Goal: Task Accomplishment & Management: Use online tool/utility

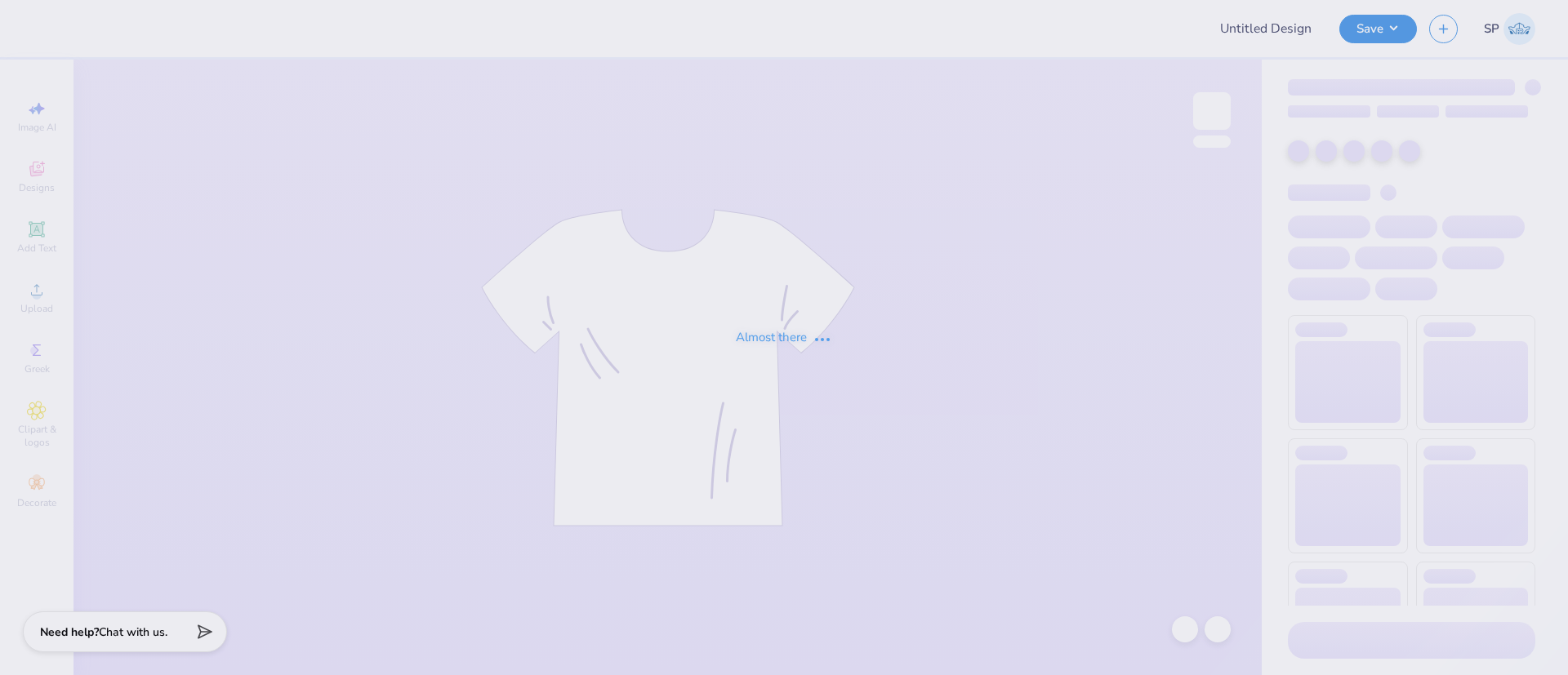
type input "ASBME Design 2"
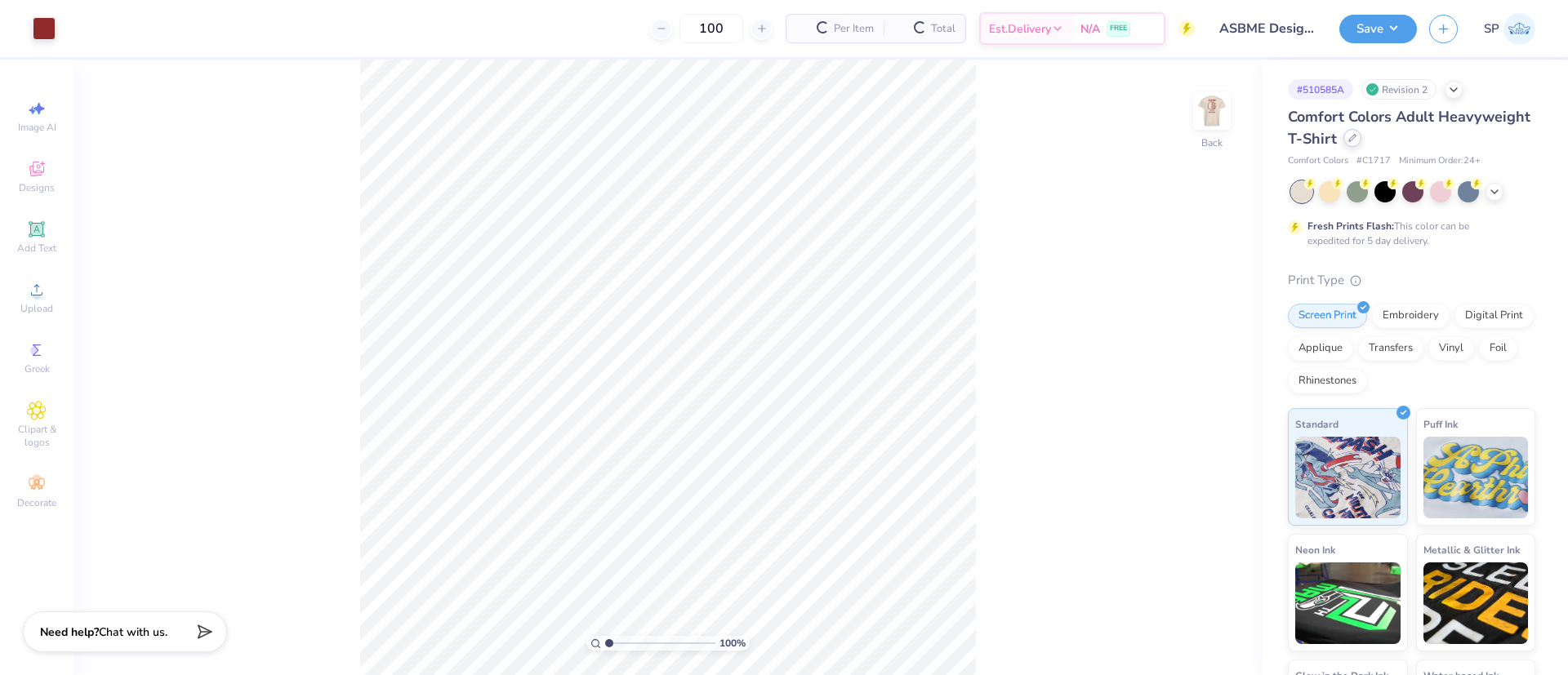
click at [1357, 139] on icon at bounding box center [1352, 137] width 9 height 9
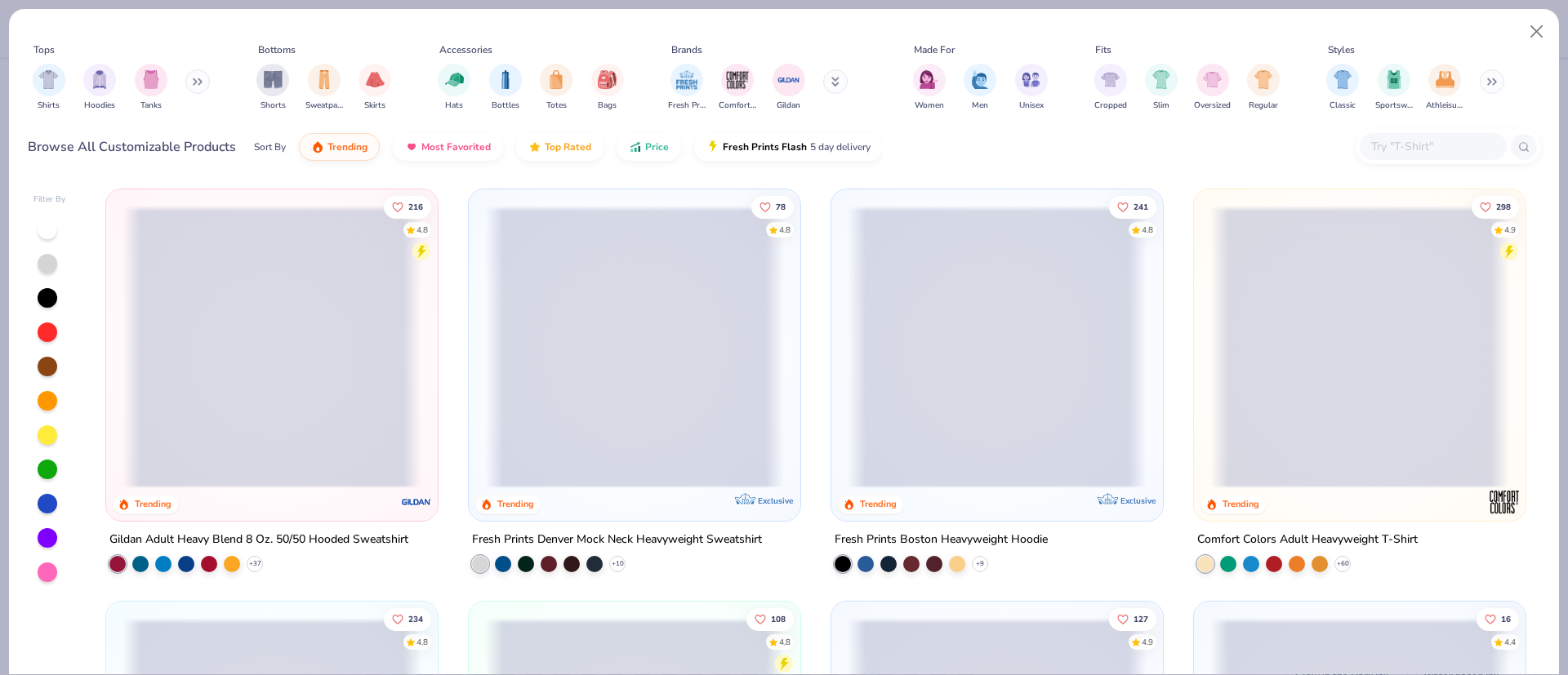
click at [1390, 145] on input "text" at bounding box center [1433, 147] width 126 height 19
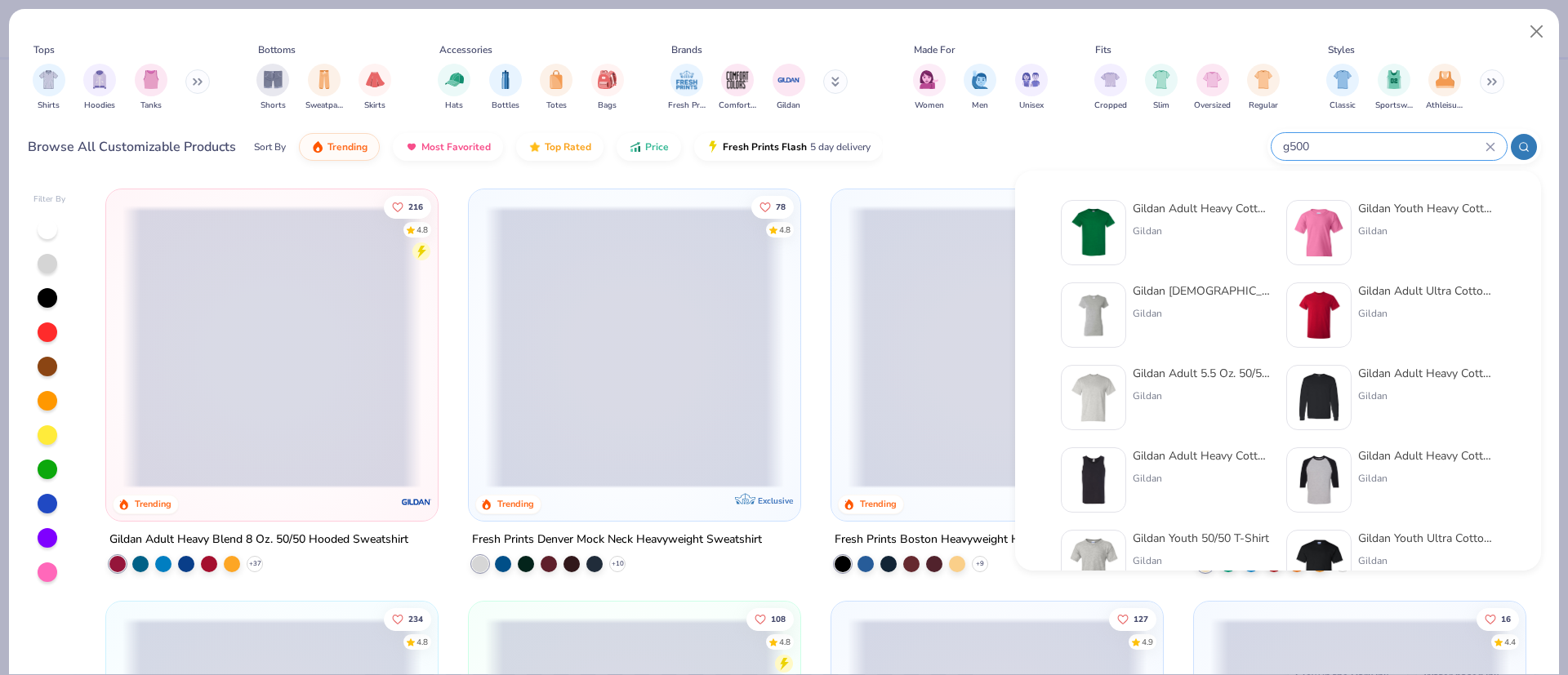
type input "g500"
click at [1186, 211] on div "Gildan Adult Heavy Cotton T-Shirt" at bounding box center [1202, 208] width 137 height 17
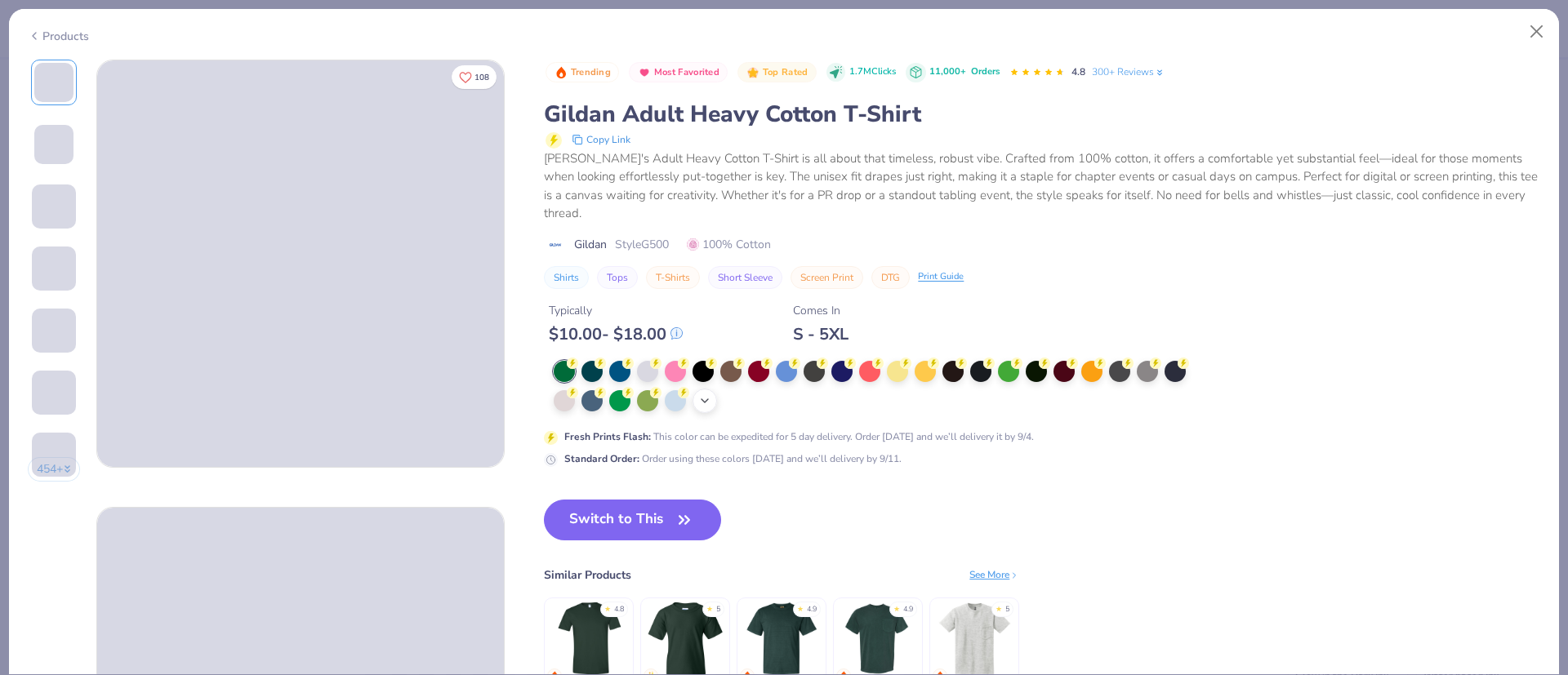
click at [706, 396] on icon at bounding box center [705, 401] width 13 height 13
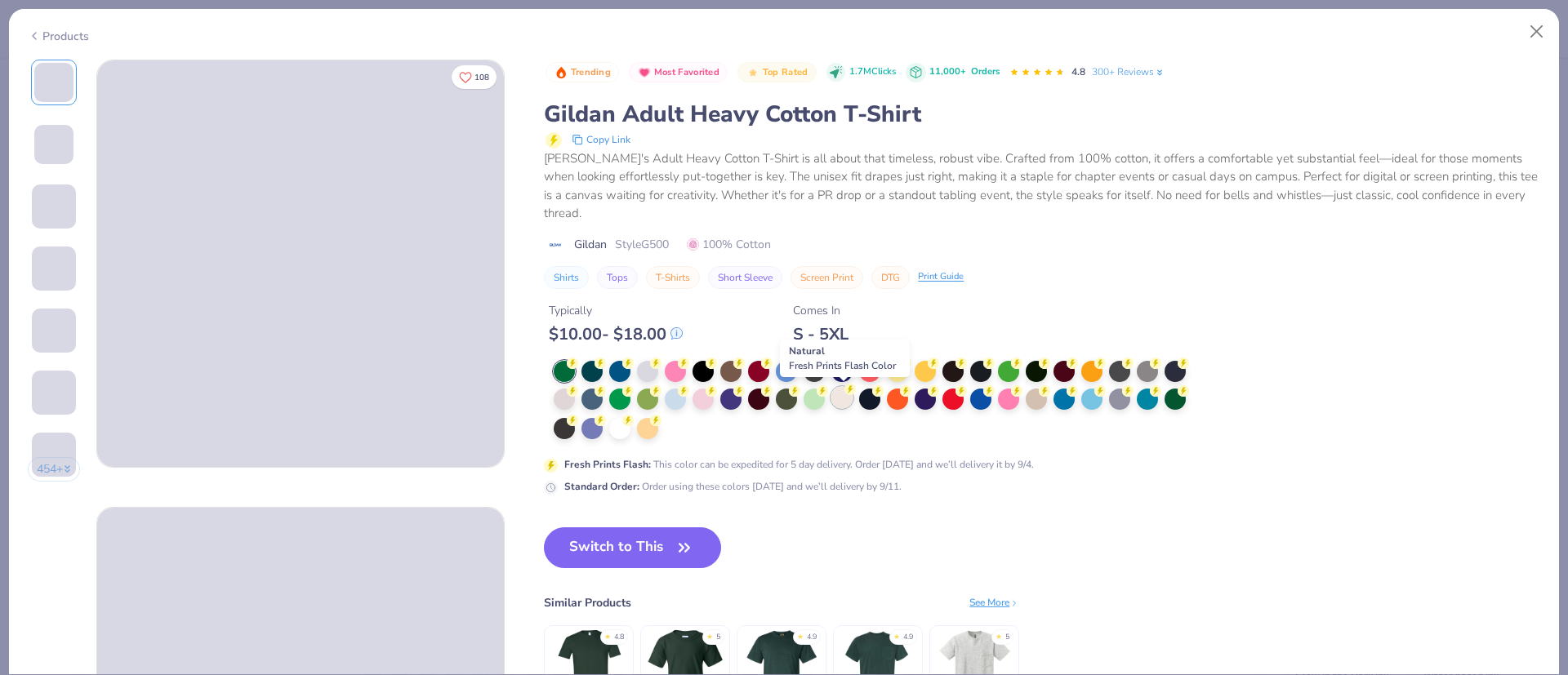
click at [842, 397] on div at bounding box center [842, 398] width 21 height 21
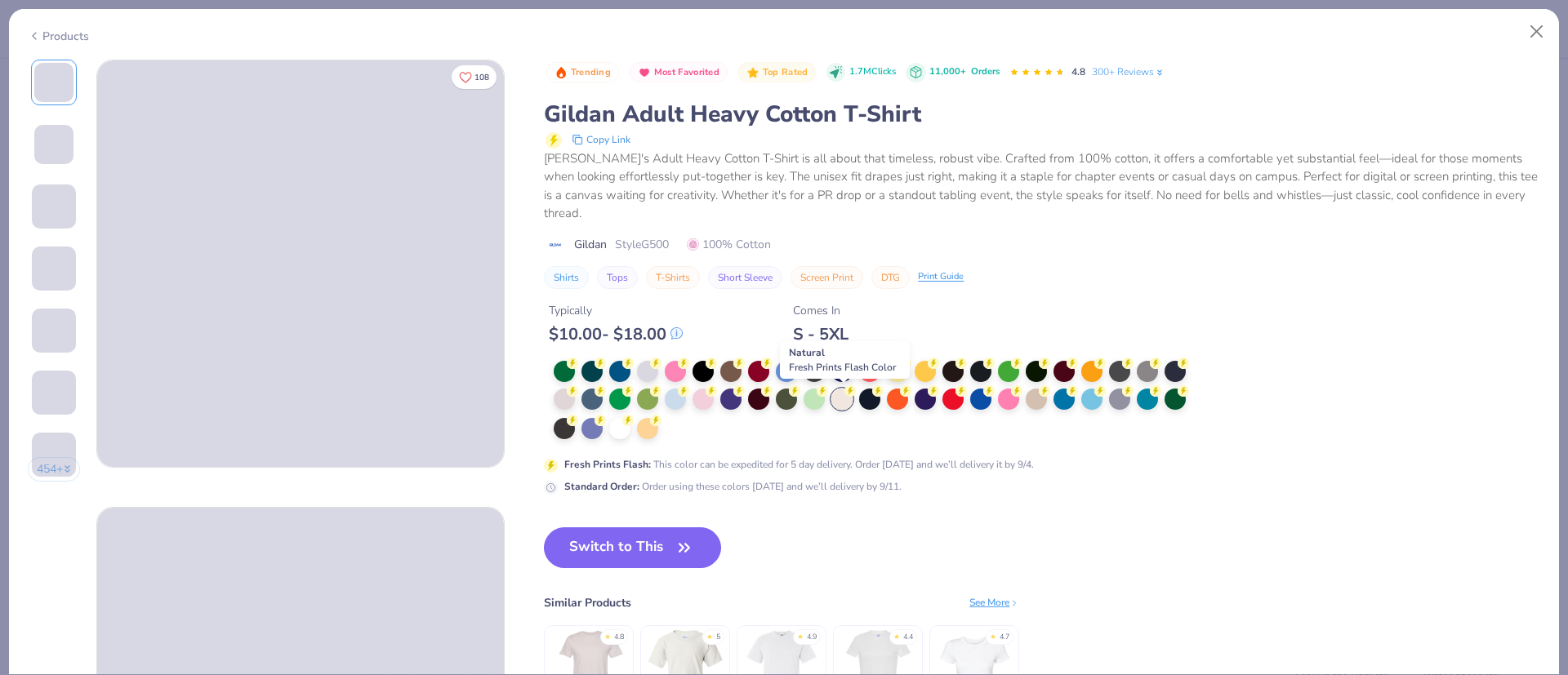
click at [841, 404] on div at bounding box center [842, 400] width 21 height 21
click at [674, 556] on button "Switch to This" at bounding box center [633, 547] width 177 height 41
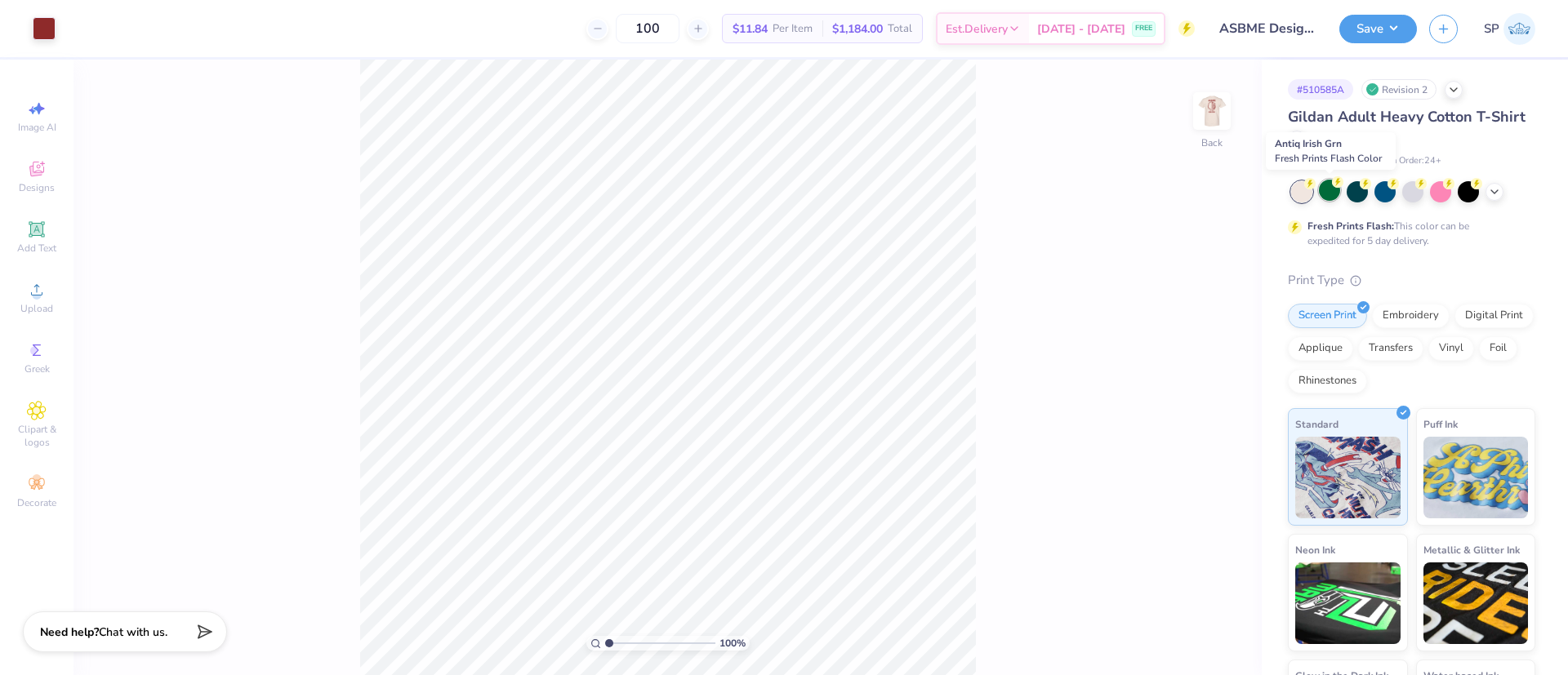
click at [1336, 196] on div at bounding box center [1329, 190] width 21 height 21
click at [1493, 188] on icon at bounding box center [1495, 190] width 13 height 13
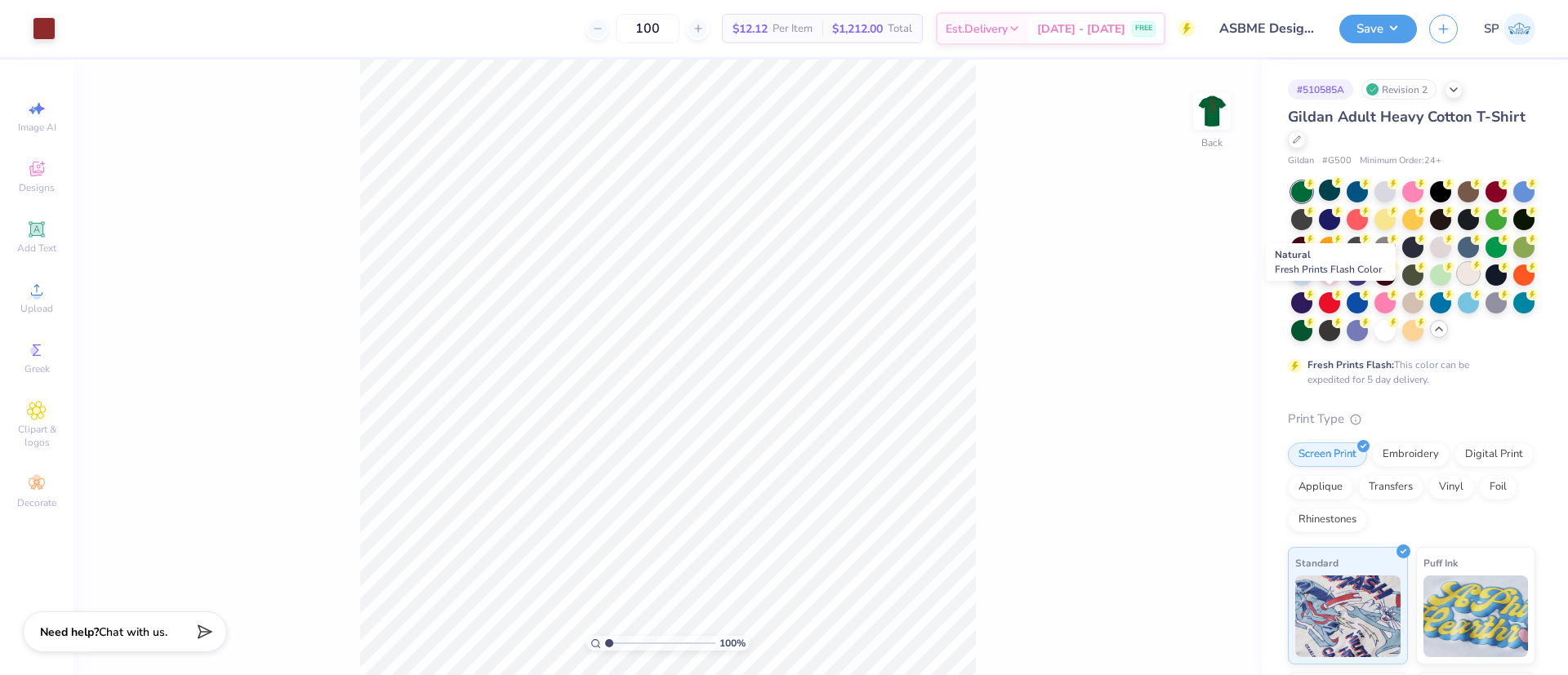
click at [1458, 284] on div at bounding box center [1469, 274] width 21 height 21
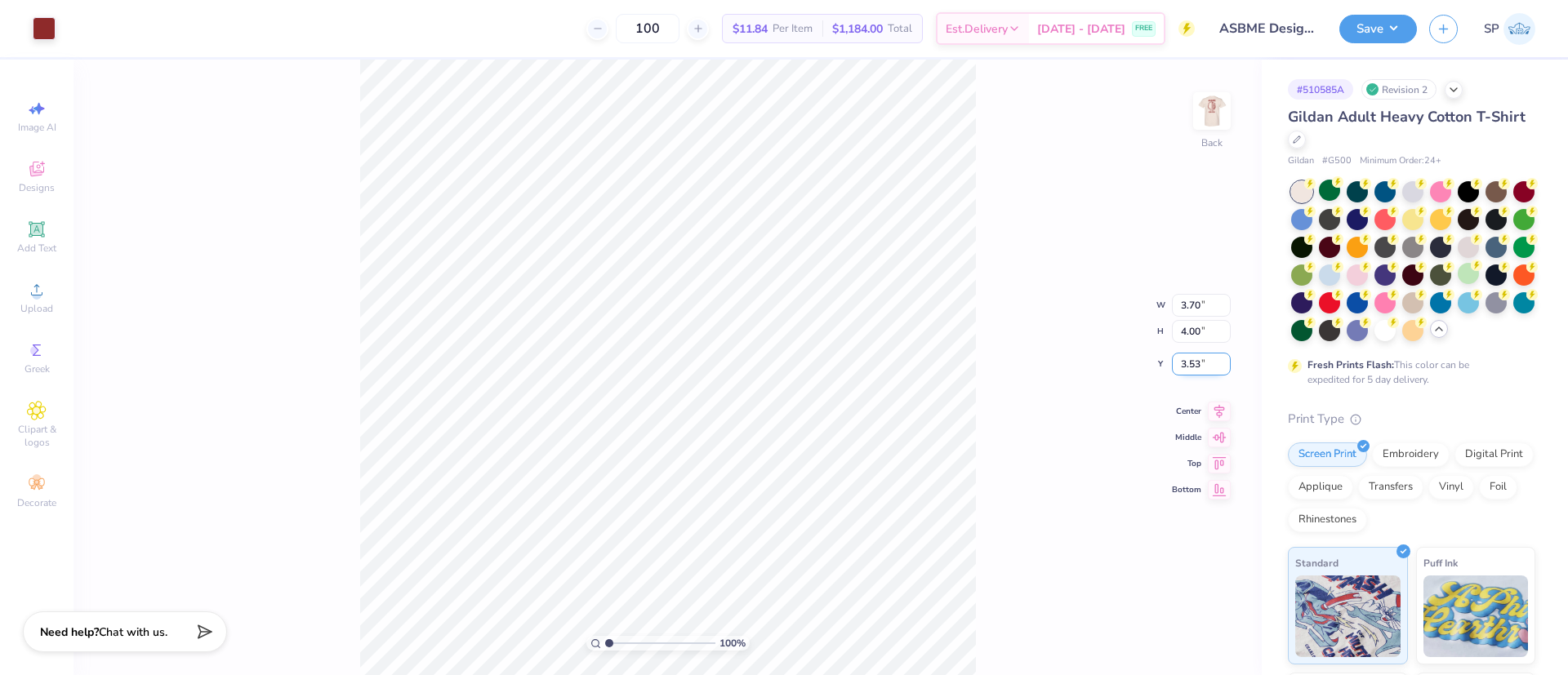
click at [1187, 367] on input "3.53" at bounding box center [1202, 364] width 59 height 23
type input "3.00"
click at [1193, 316] on input "4.00" at bounding box center [1202, 318] width 59 height 23
click at [1194, 314] on input "4.00" at bounding box center [1202, 318] width 59 height 23
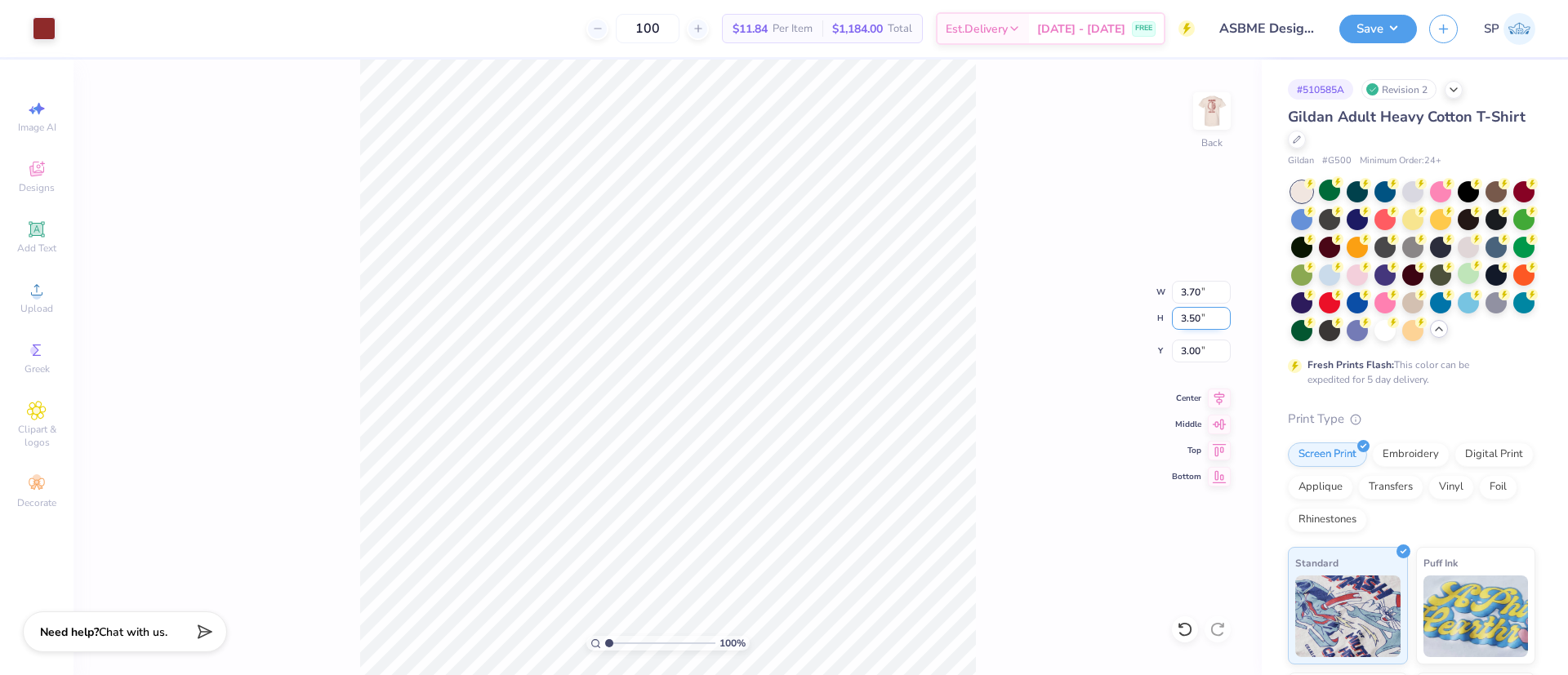
type input "3.50"
type input "3.24"
click at [1200, 350] on input "3.25" at bounding box center [1202, 351] width 59 height 23
click at [1200, 349] on input "3.25" at bounding box center [1202, 351] width 59 height 23
click at [1193, 349] on input "3.25" at bounding box center [1202, 351] width 59 height 23
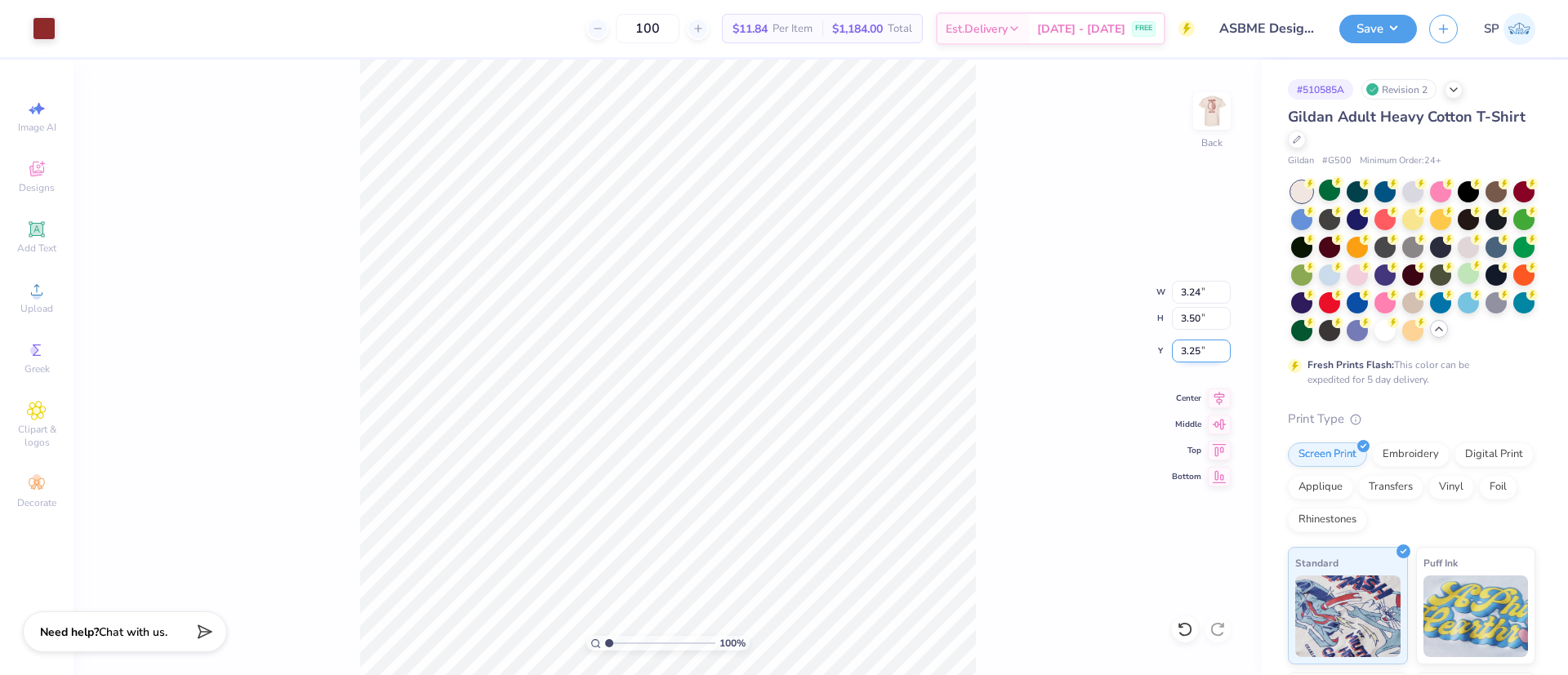
click at [1194, 349] on input "3.25" at bounding box center [1202, 351] width 59 height 23
type input "3.00"
click at [1209, 113] on img at bounding box center [1212, 111] width 65 height 65
click at [1217, 107] on img at bounding box center [1212, 111] width 65 height 65
click at [1217, 107] on img at bounding box center [1212, 111] width 33 height 33
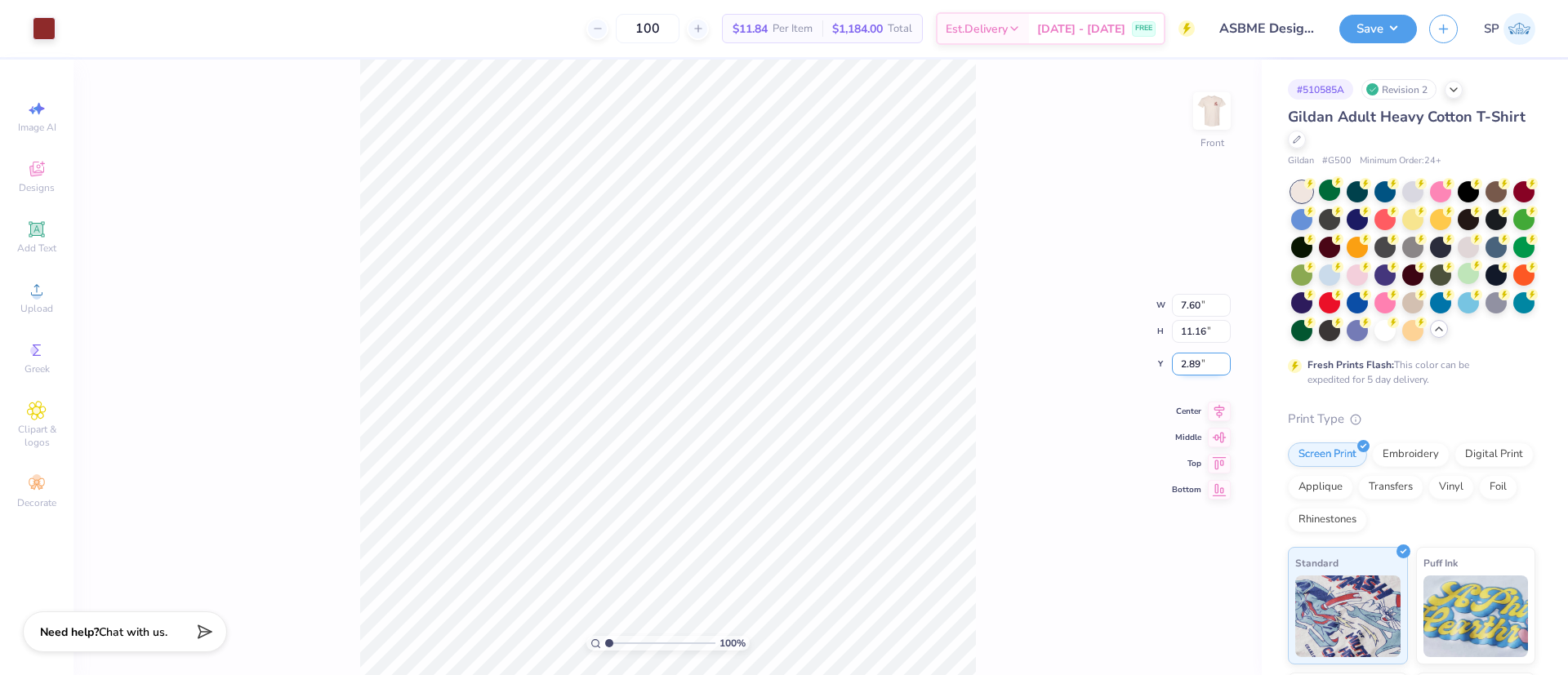
click at [1194, 369] on input "2.89" at bounding box center [1202, 364] width 59 height 23
click at [1195, 369] on input "2.89" at bounding box center [1202, 364] width 59 height 23
type input "3.00"
click at [1187, 315] on input "11.16" at bounding box center [1202, 318] width 59 height 23
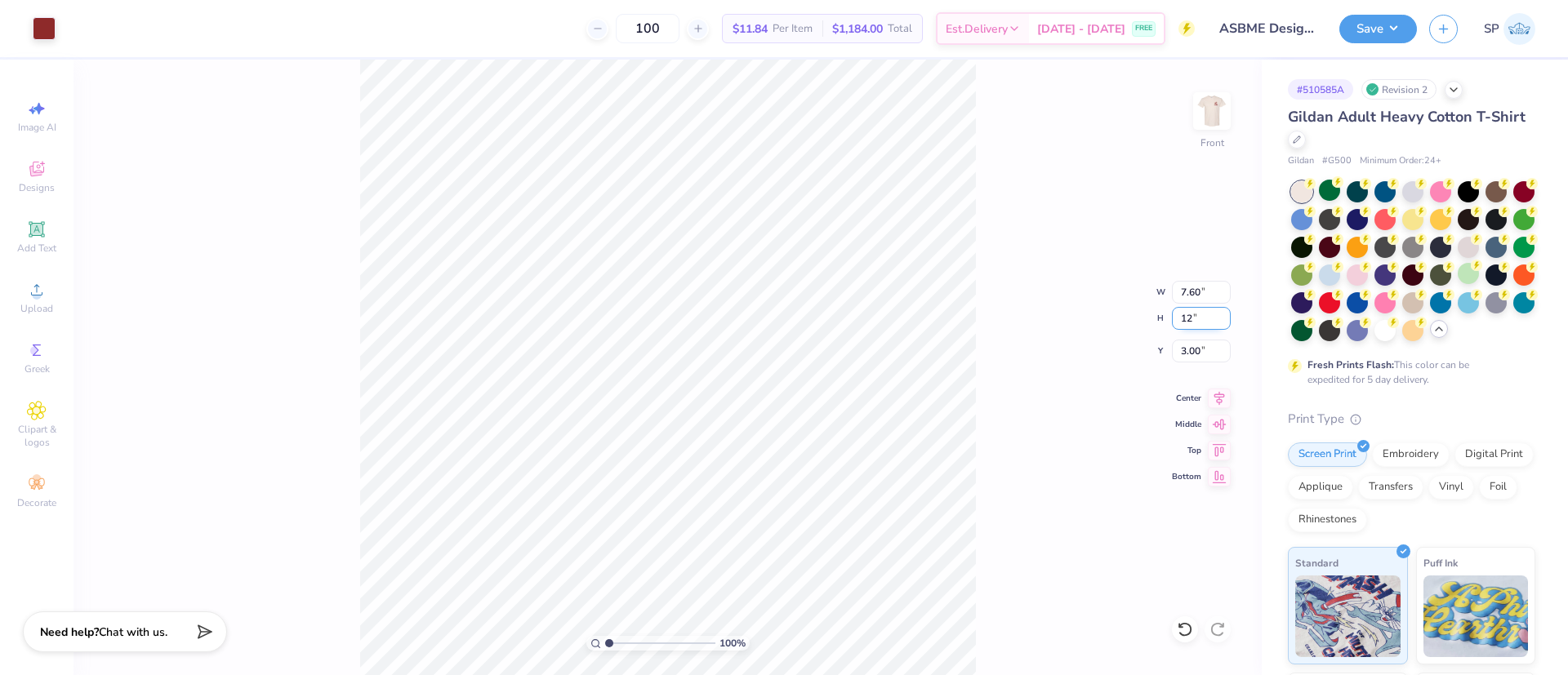
type input "12"
type input "8.17"
type input "12.00"
click at [1194, 349] on input "2.58" at bounding box center [1202, 351] width 59 height 23
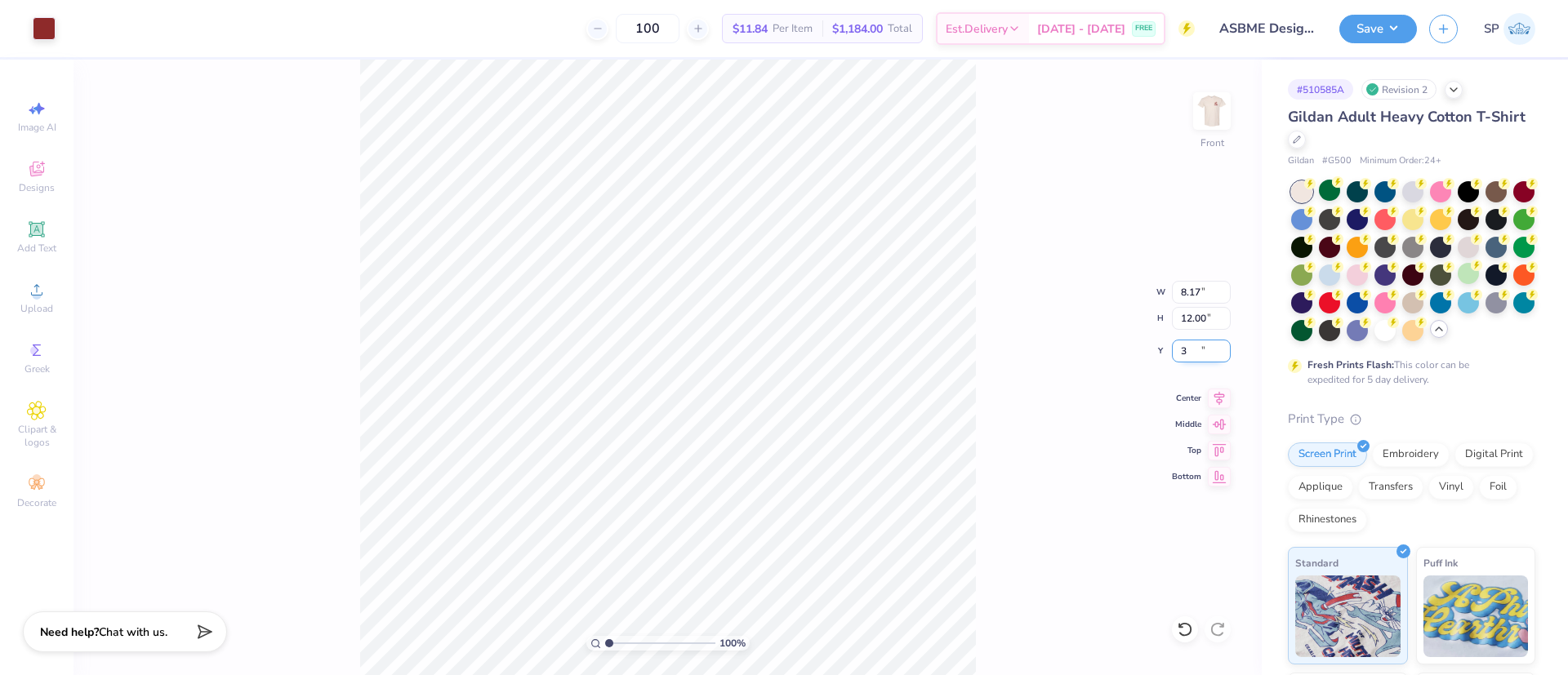
type input "3.00"
click at [1192, 316] on input "12.39" at bounding box center [1202, 318] width 59 height 23
type input "12.50"
type input "8.24"
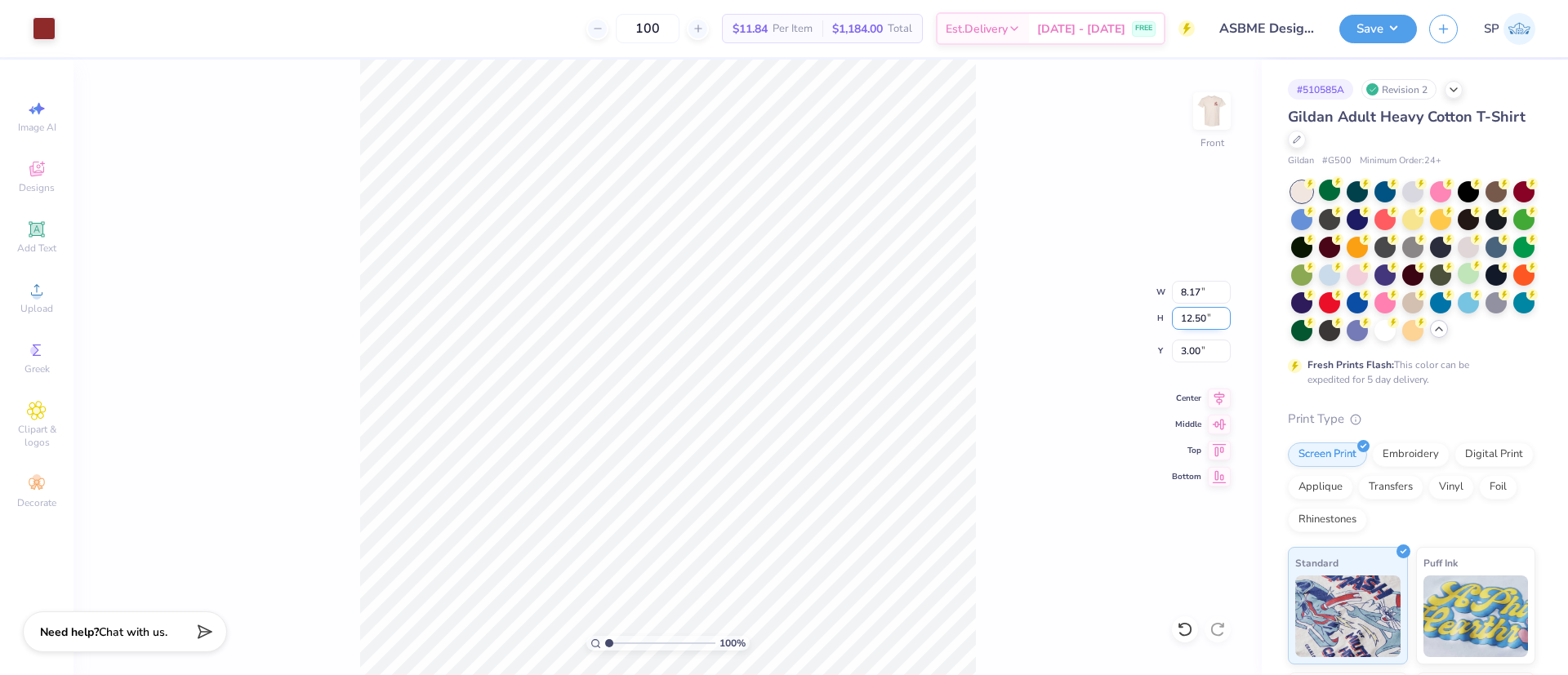
type input "2.95"
type input "12.50"
click at [1193, 352] on input "2.95" at bounding box center [1202, 351] width 59 height 23
type input "3.00"
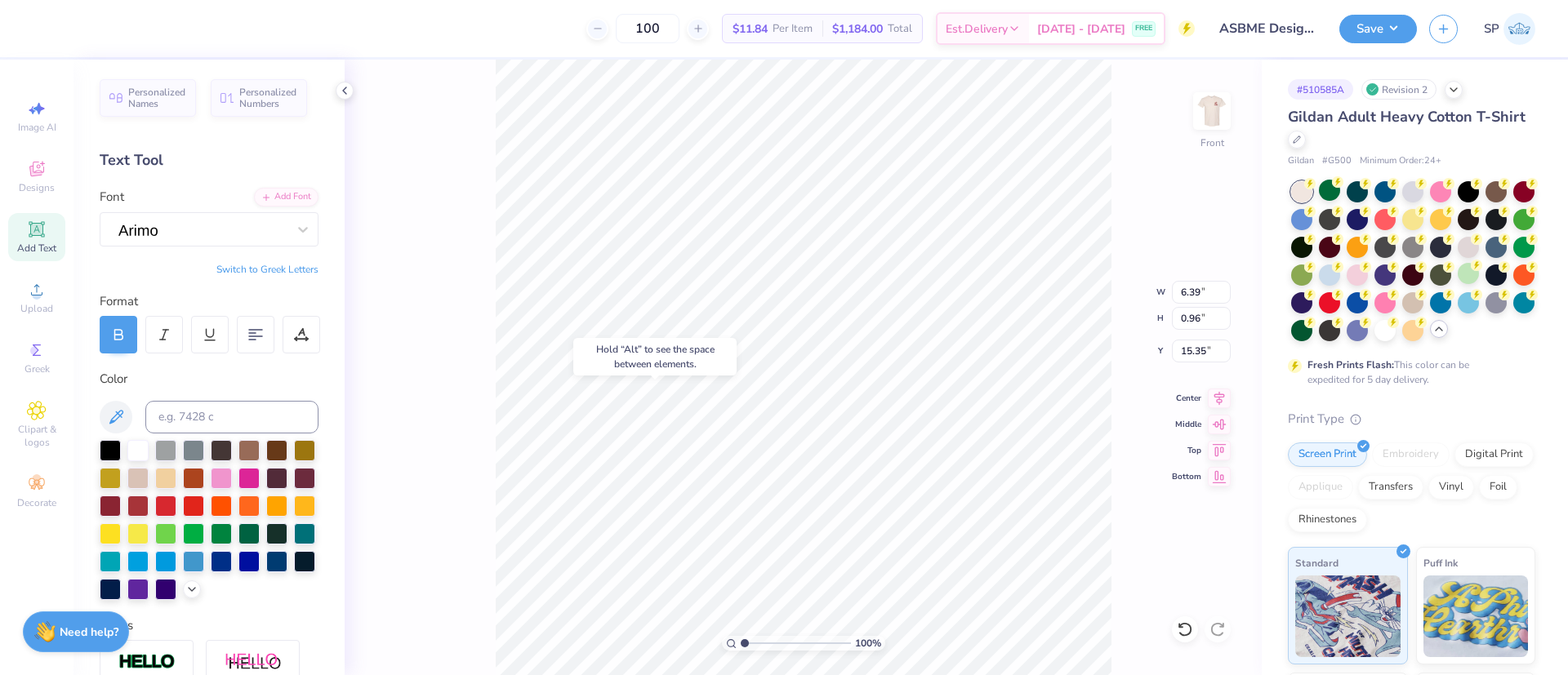
type input "15.35"
click at [1192, 321] on input "13.31" at bounding box center [1202, 318] width 59 height 23
type input "12.50"
type input "7.74"
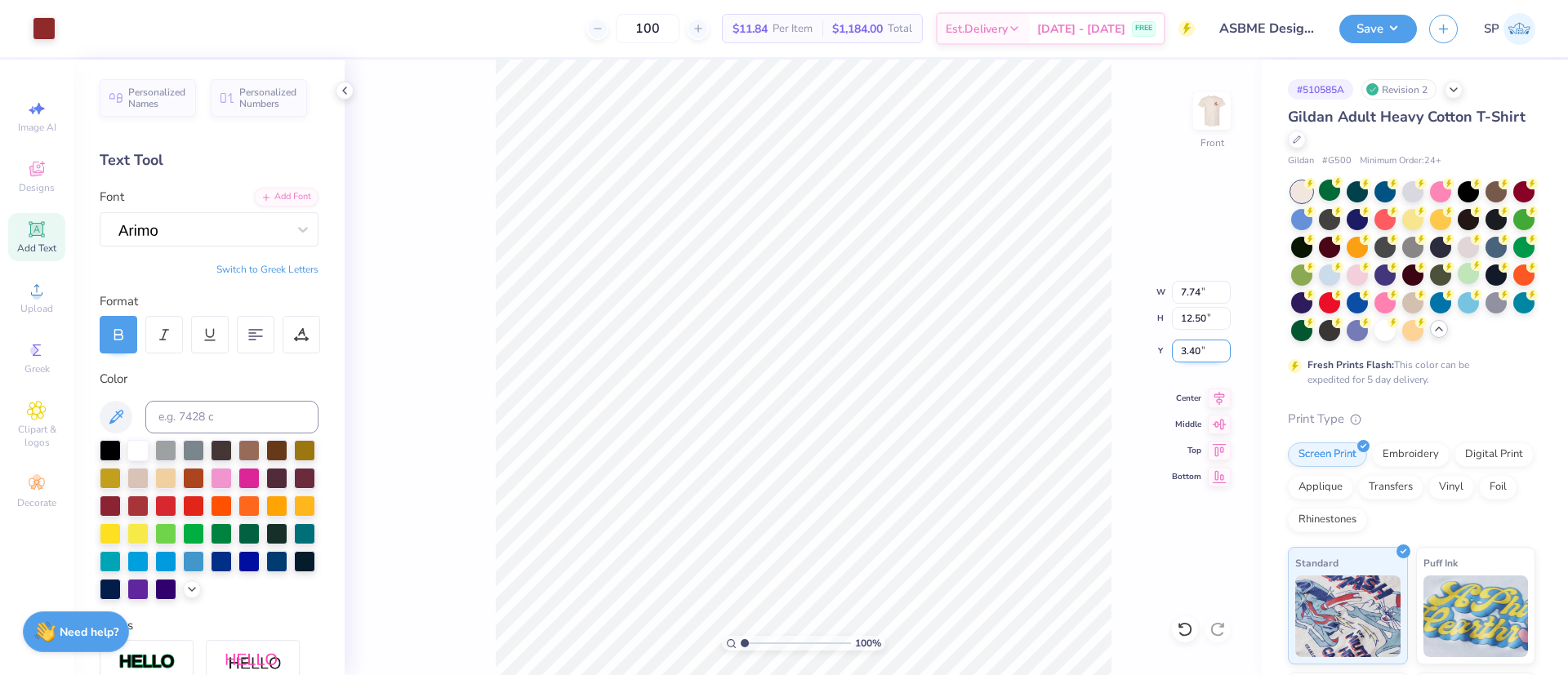
click at [1193, 356] on input "3.40" at bounding box center [1202, 351] width 59 height 23
type input "3.00"
click at [1214, 396] on icon at bounding box center [1220, 396] width 23 height 20
click at [1216, 115] on img at bounding box center [1212, 111] width 65 height 65
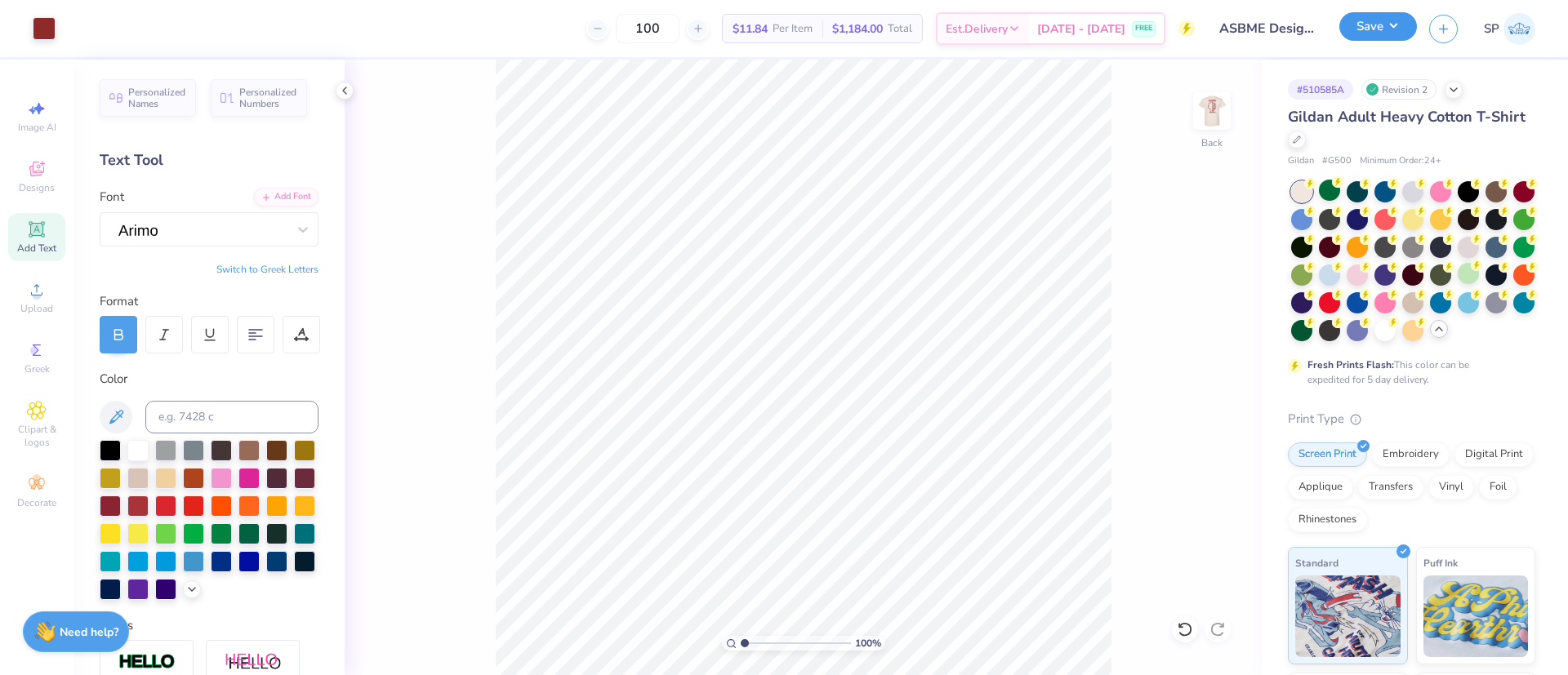
click at [1394, 31] on button "Save" at bounding box center [1379, 27] width 78 height 28
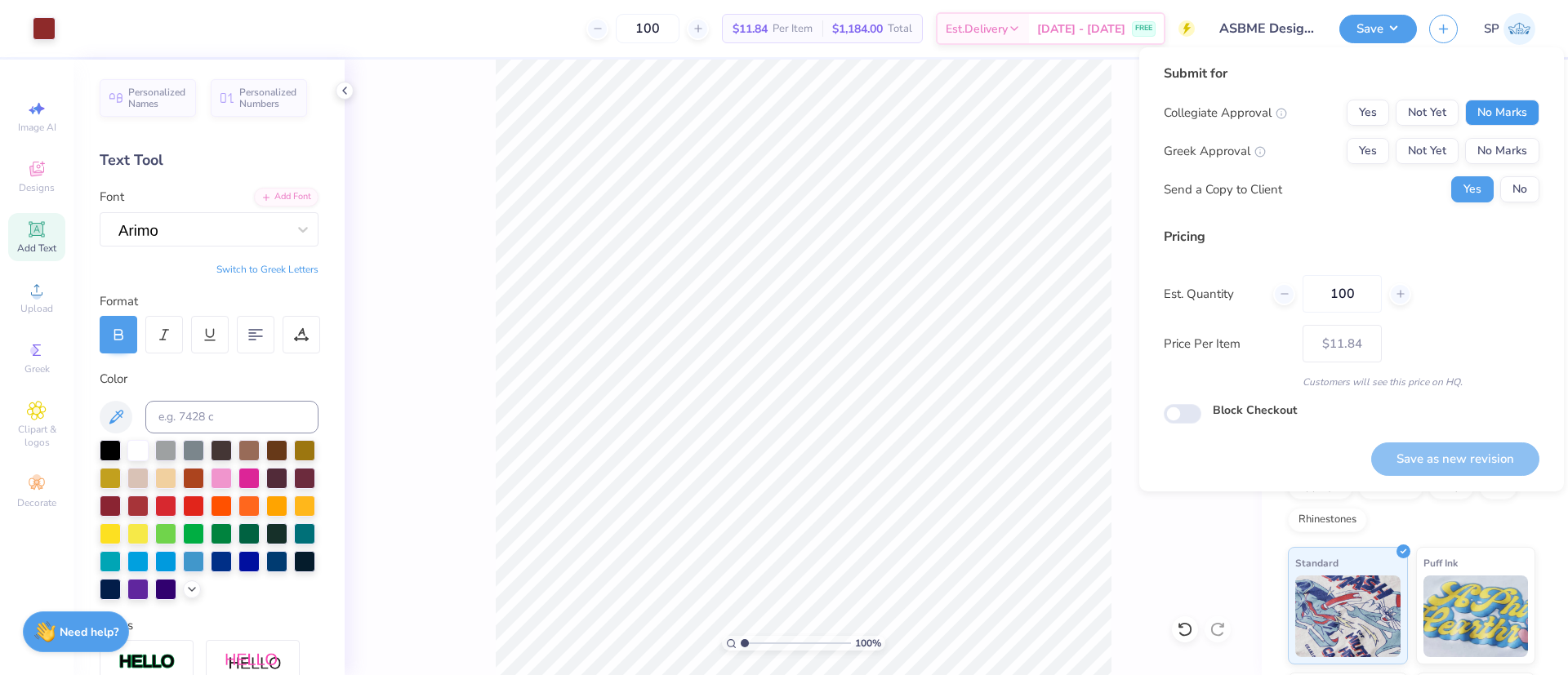
click at [1511, 110] on button "No Marks" at bounding box center [1503, 113] width 75 height 27
click at [1511, 135] on div "Collegiate Approval Yes Not Yet No Marks Greek Approval Yes Not Yet No Marks Se…" at bounding box center [1351, 151] width 376 height 103
click at [1512, 144] on button "No Marks" at bounding box center [1503, 151] width 75 height 27
click at [1484, 453] on button "Save as new revision" at bounding box center [1456, 459] width 169 height 33
type input "$11.84"
